Goal: Information Seeking & Learning: Check status

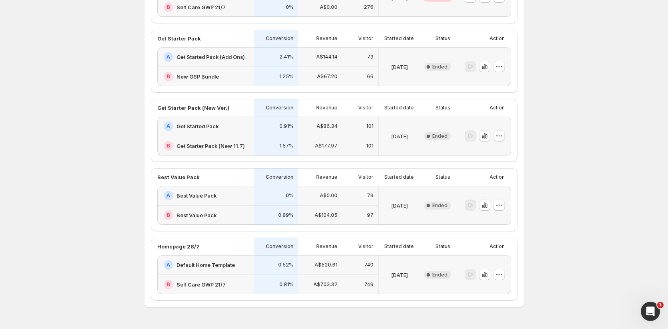
scroll to position [206, 0]
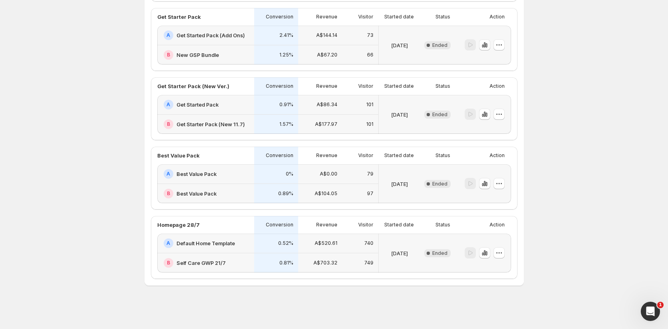
click at [448, 252] on span "Ended" at bounding box center [439, 253] width 15 height 6
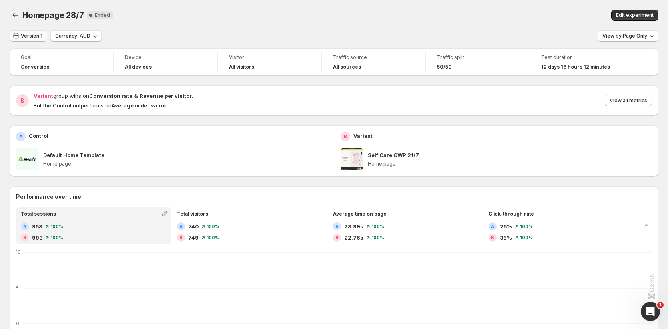
click at [25, 37] on span "Version 1" at bounding box center [32, 36] width 22 height 6
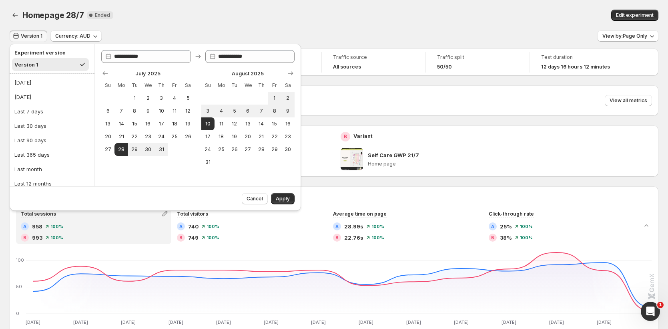
click at [56, 54] on h2 "Experiment version" at bounding box center [50, 52] width 72 height 8
click at [362, 16] on div "Homepage 28/7 New Complete Ended Edit experiment" at bounding box center [334, 15] width 649 height 11
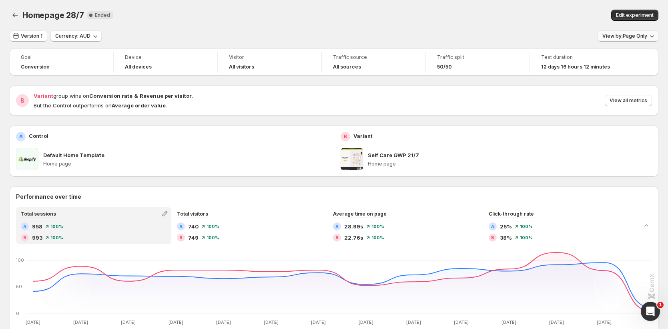
click at [646, 38] on span "View by: Page Only" at bounding box center [625, 36] width 45 height 6
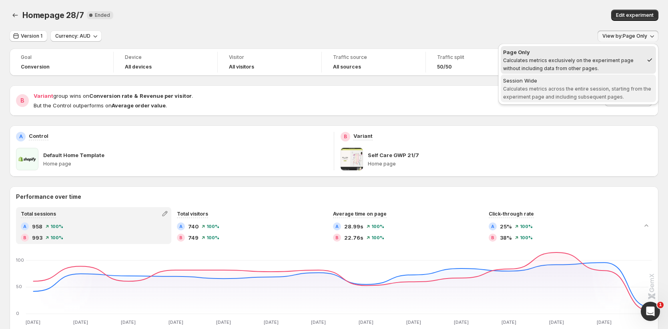
click at [587, 91] on span "Calculates metrics across the entire session, starting from the experiment page…" at bounding box center [577, 93] width 148 height 14
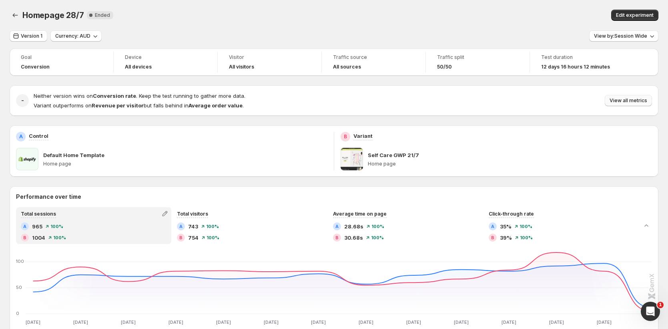
click at [637, 100] on span "View all metrics" at bounding box center [629, 100] width 38 height 6
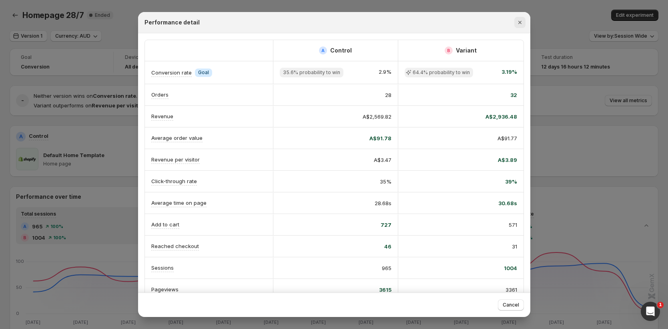
click at [523, 24] on icon "Close" at bounding box center [520, 22] width 8 height 8
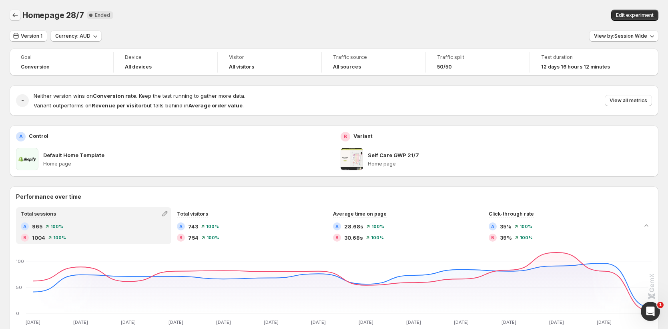
click at [18, 15] on icon "Back" at bounding box center [15, 15] width 8 height 8
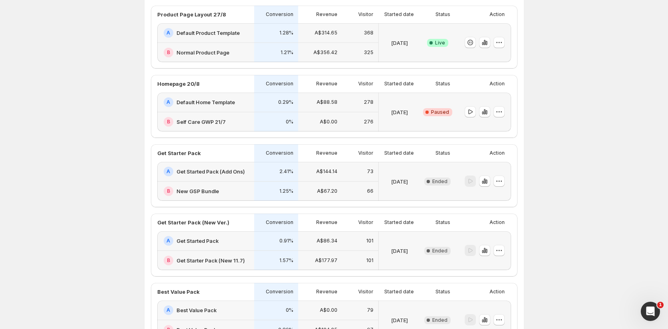
scroll to position [70, 0]
click at [367, 172] on div "73" at bounding box center [360, 171] width 26 height 10
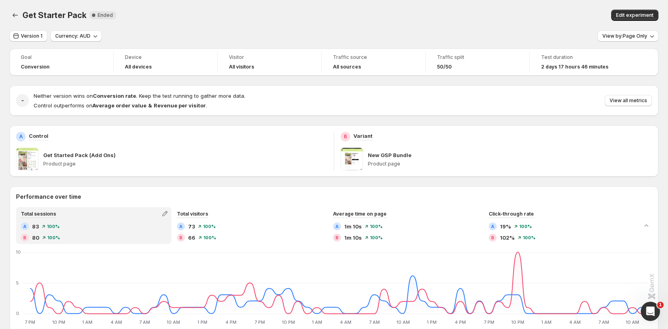
click at [33, 161] on span at bounding box center [27, 159] width 22 height 22
click at [92, 153] on p "Get Started Pack (Add Ons)" at bounding box center [79, 155] width 72 height 8
click at [38, 153] on div "Get Started Pack (Add Ons) Product page" at bounding box center [171, 159] width 311 height 22
click at [34, 137] on p "Control" at bounding box center [39, 136] width 20 height 8
click at [41, 163] on div "Get Started Pack (Add Ons) Product page" at bounding box center [171, 159] width 311 height 22
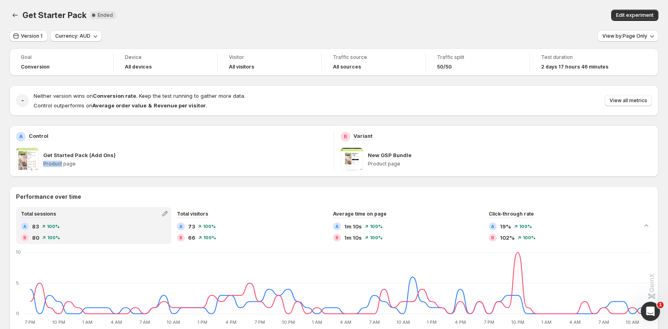
click at [41, 163] on div "Get Started Pack (Add Ons) Product page" at bounding box center [171, 159] width 311 height 22
click at [77, 162] on p "Product page" at bounding box center [185, 164] width 284 height 6
click at [86, 161] on p "Product page" at bounding box center [185, 164] width 284 height 6
click at [628, 16] on span "Edit experiment" at bounding box center [635, 15] width 38 height 6
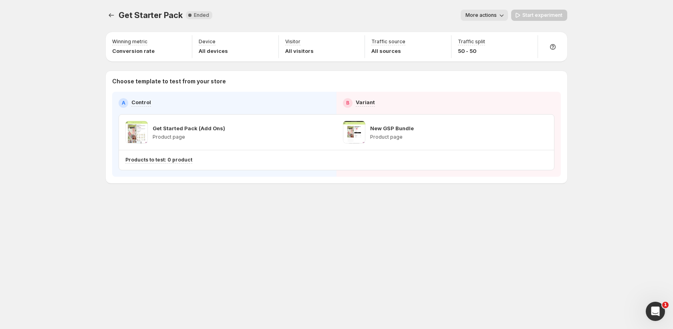
click at [209, 130] on p "Get Started Pack (Add Ons)" at bounding box center [189, 128] width 72 height 8
click at [135, 130] on span at bounding box center [136, 132] width 22 height 22
click at [125, 102] on div "A" at bounding box center [124, 103] width 10 height 10
click at [160, 98] on div "A Control" at bounding box center [224, 103] width 211 height 10
click at [499, 19] on button "More actions" at bounding box center [483, 15] width 47 height 11
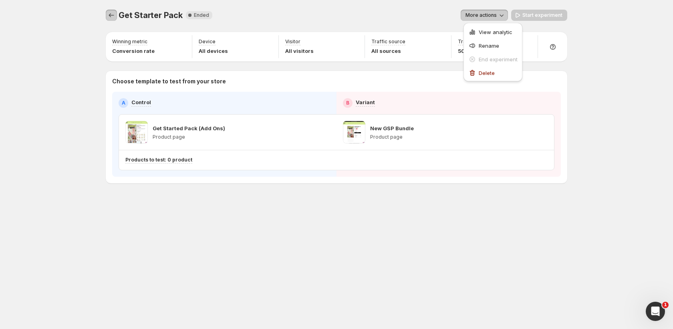
click at [112, 14] on icon "Experiments" at bounding box center [111, 15] width 8 height 8
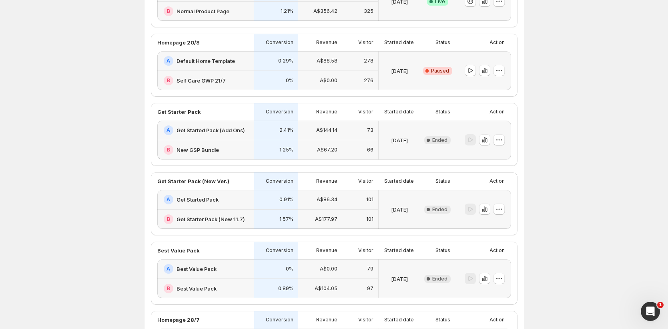
scroll to position [112, 0]
click at [187, 120] on div "A Get Started Pack (Add Ons)" at bounding box center [205, 130] width 97 height 20
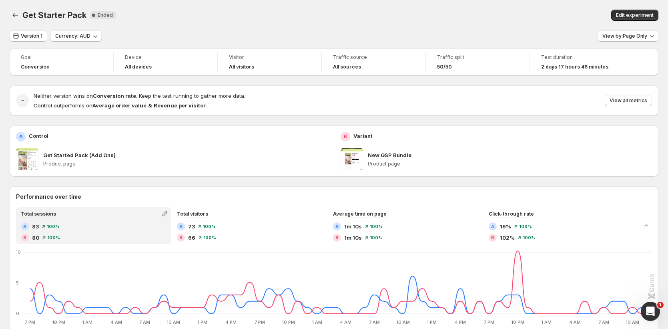
click at [356, 159] on span at bounding box center [352, 159] width 22 height 22
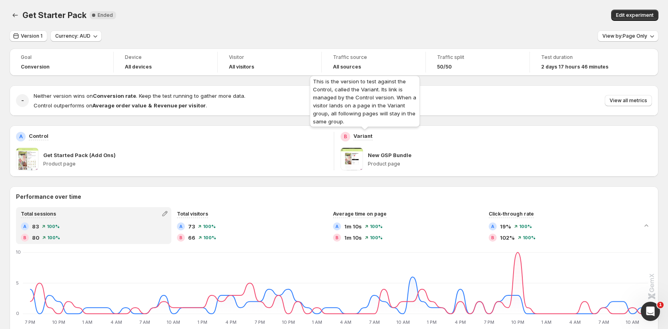
click at [362, 134] on p "Variant" at bounding box center [363, 136] width 19 height 8
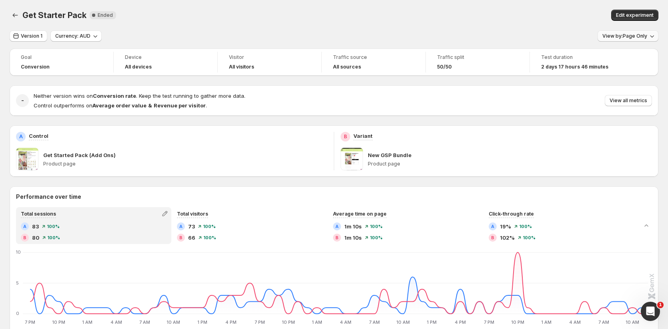
click at [649, 39] on button "View by: Page Only" at bounding box center [628, 35] width 61 height 11
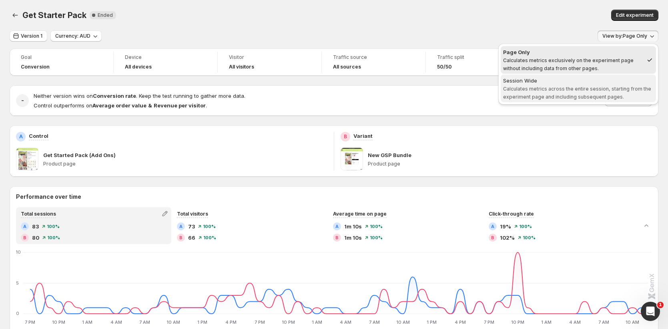
click at [571, 95] on span "Calculates metrics across the entire session, starting from the experiment page…" at bounding box center [577, 93] width 148 height 14
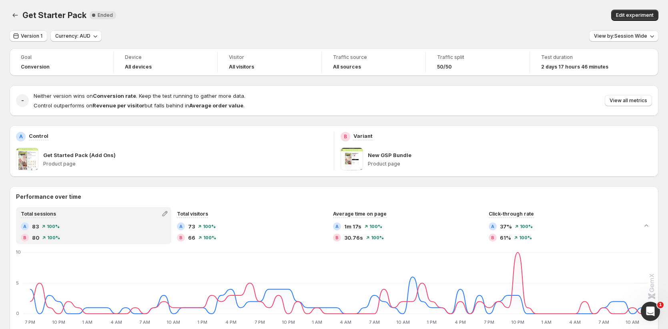
click at [528, 98] on div "Neither version wins on Conversion rate . Keep the test running to gather more …" at bounding box center [343, 101] width 619 height 18
drag, startPoint x: 627, startPoint y: 98, endPoint x: 447, endPoint y: 118, distance: 181.3
click at [39, 163] on div "Get Started Pack (Add Ons) Product page" at bounding box center [171, 159] width 311 height 22
drag, startPoint x: 34, startPoint y: 155, endPoint x: 31, endPoint y: 147, distance: 7.9
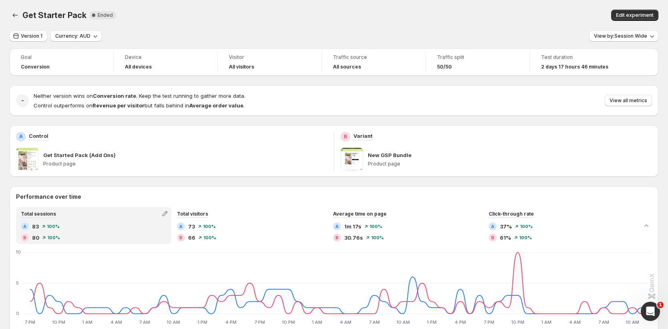
click at [34, 154] on span at bounding box center [27, 159] width 22 height 22
drag, startPoint x: 33, startPoint y: 140, endPoint x: 37, endPoint y: 136, distance: 6.0
click at [33, 140] on div "Control" at bounding box center [39, 137] width 20 height 10
click at [37, 136] on p "Control" at bounding box center [39, 136] width 20 height 8
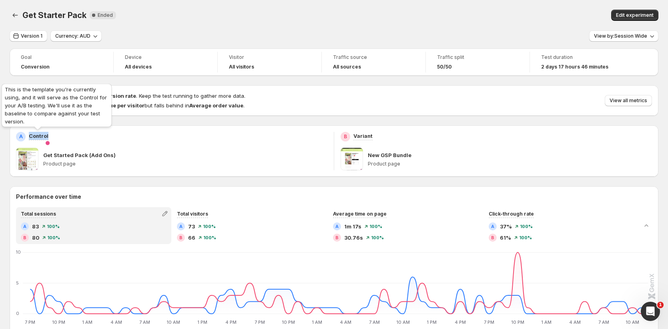
click at [37, 136] on p "Control" at bounding box center [39, 136] width 20 height 8
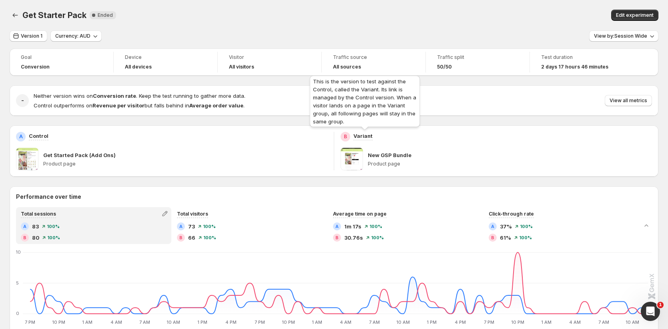
click at [363, 134] on p "Variant" at bounding box center [363, 136] width 19 height 8
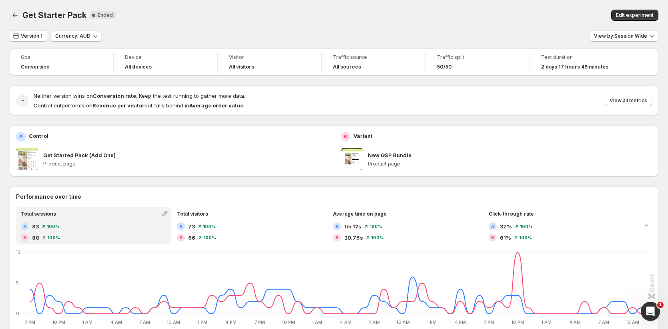
click at [359, 156] on span at bounding box center [352, 159] width 22 height 22
click at [76, 151] on p "Get Started Pack (Add Ons)" at bounding box center [79, 155] width 72 height 8
click at [14, 16] on icon "Back" at bounding box center [15, 15] width 8 height 8
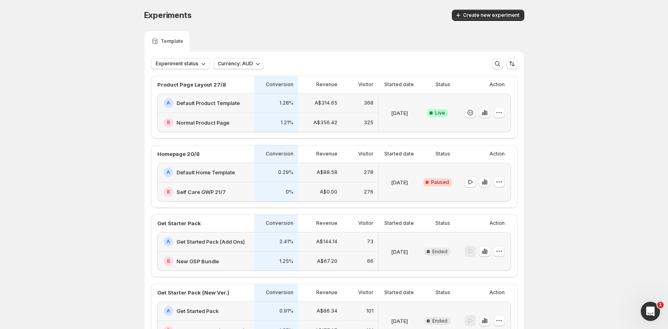
click at [204, 256] on div "B New GSP Bundle" at bounding box center [207, 261] width 86 height 10
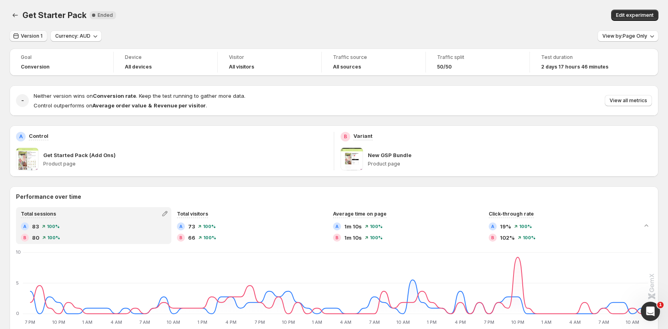
click at [32, 40] on button "Version 1" at bounding box center [29, 35] width 38 height 11
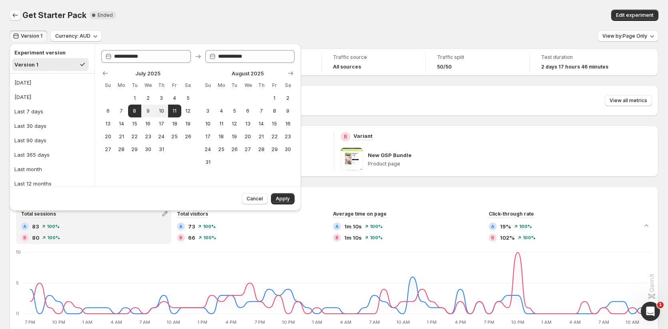
click at [17, 18] on icon "Back" at bounding box center [15, 15] width 8 height 8
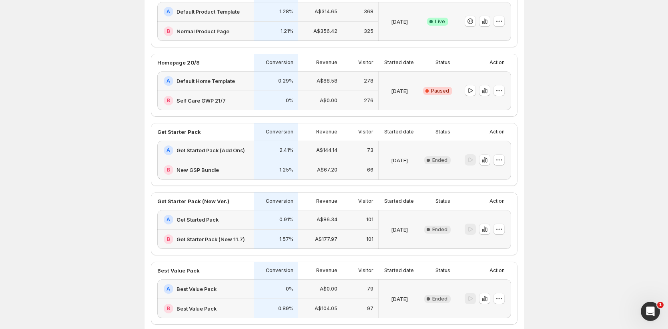
scroll to position [92, 0]
click at [420, 231] on div "[DATE]" at bounding box center [400, 228] width 42 height 39
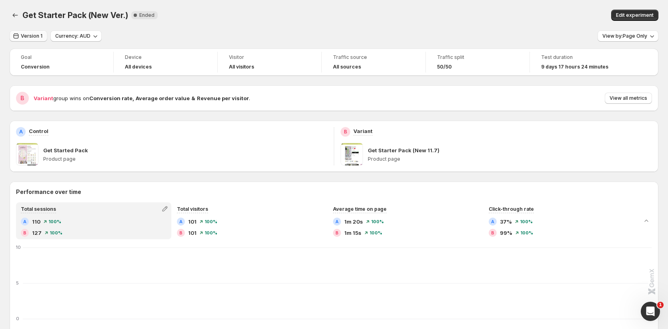
click at [25, 40] on button "Version 1" at bounding box center [29, 35] width 38 height 11
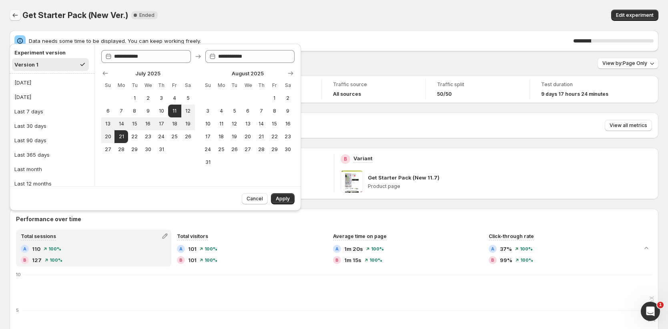
click at [17, 16] on icon "Back" at bounding box center [15, 15] width 8 height 8
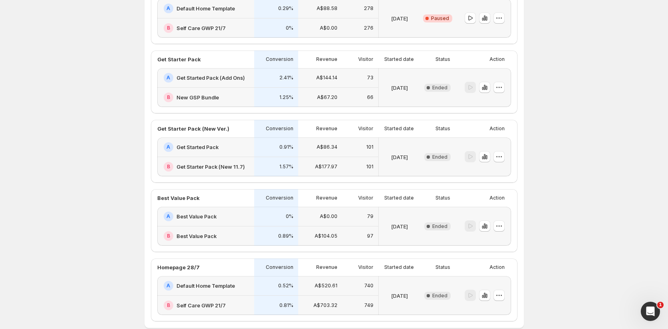
scroll to position [177, 0]
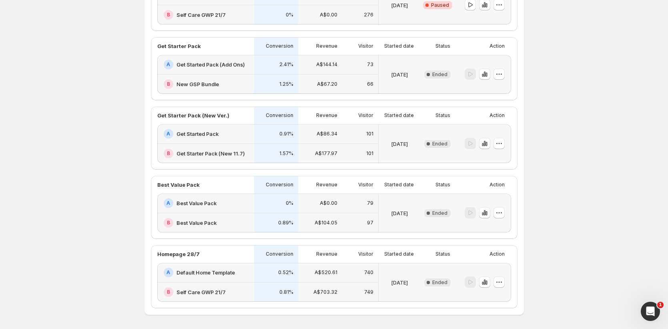
click at [272, 144] on div "1.57%" at bounding box center [276, 154] width 44 height 20
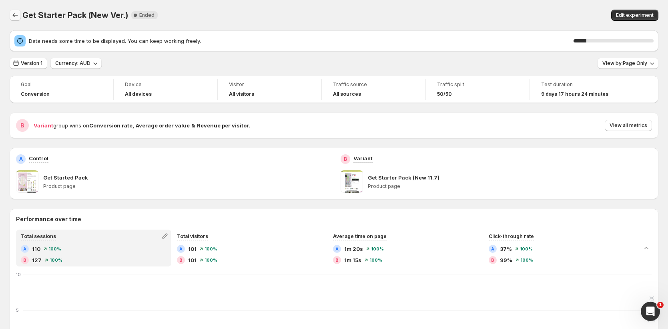
click at [15, 13] on icon "Back" at bounding box center [15, 15] width 8 height 8
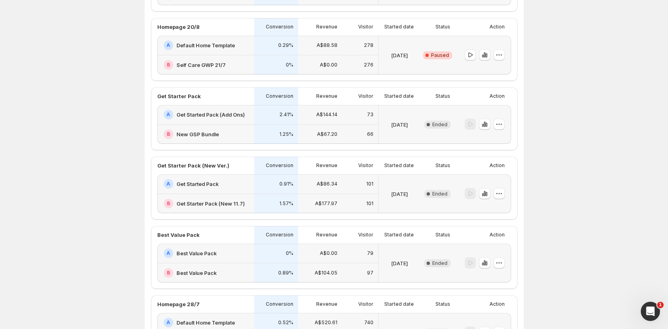
scroll to position [160, 0]
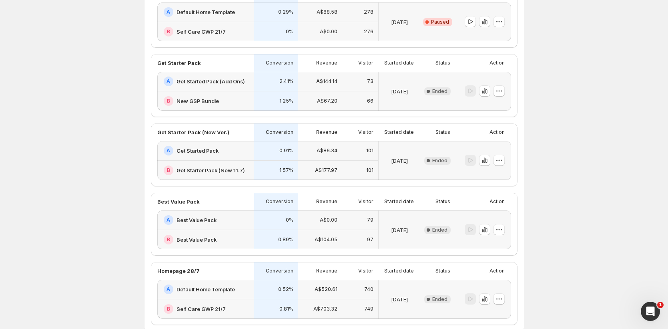
click at [239, 229] on div "A Best Value Pack" at bounding box center [205, 220] width 97 height 20
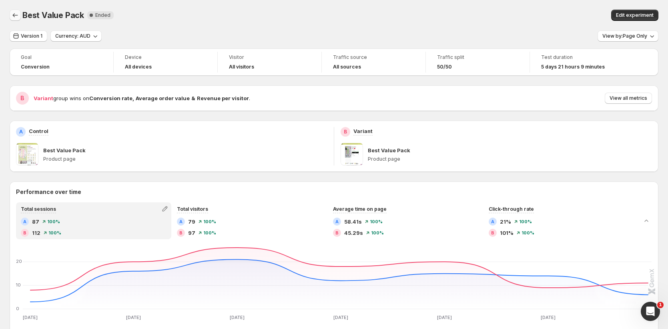
click at [18, 14] on icon "Back" at bounding box center [15, 15] width 8 height 8
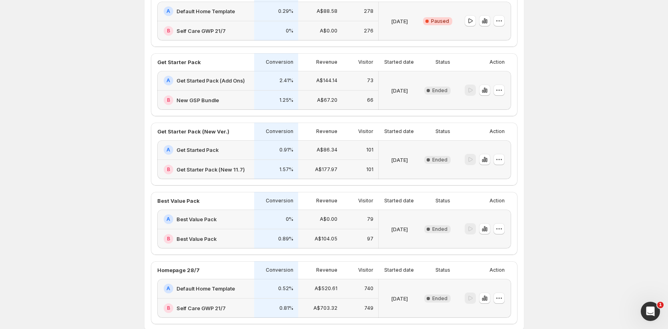
scroll to position [206, 0]
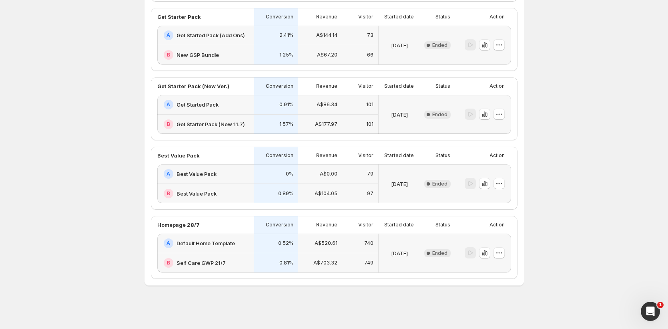
click at [347, 227] on div "Visitor" at bounding box center [360, 225] width 36 height 18
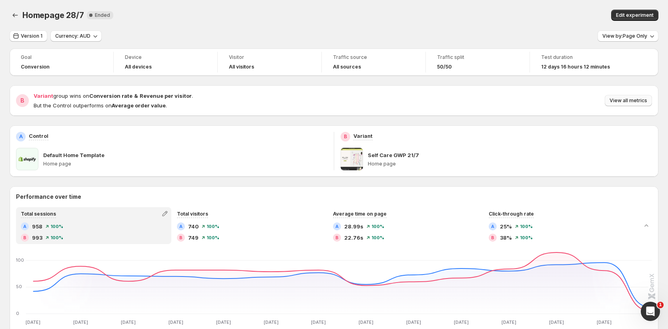
click at [636, 104] on button "View all metrics" at bounding box center [628, 100] width 47 height 11
click at [28, 39] on span "Version 1" at bounding box center [32, 36] width 22 height 6
